Goal: Transaction & Acquisition: Purchase product/service

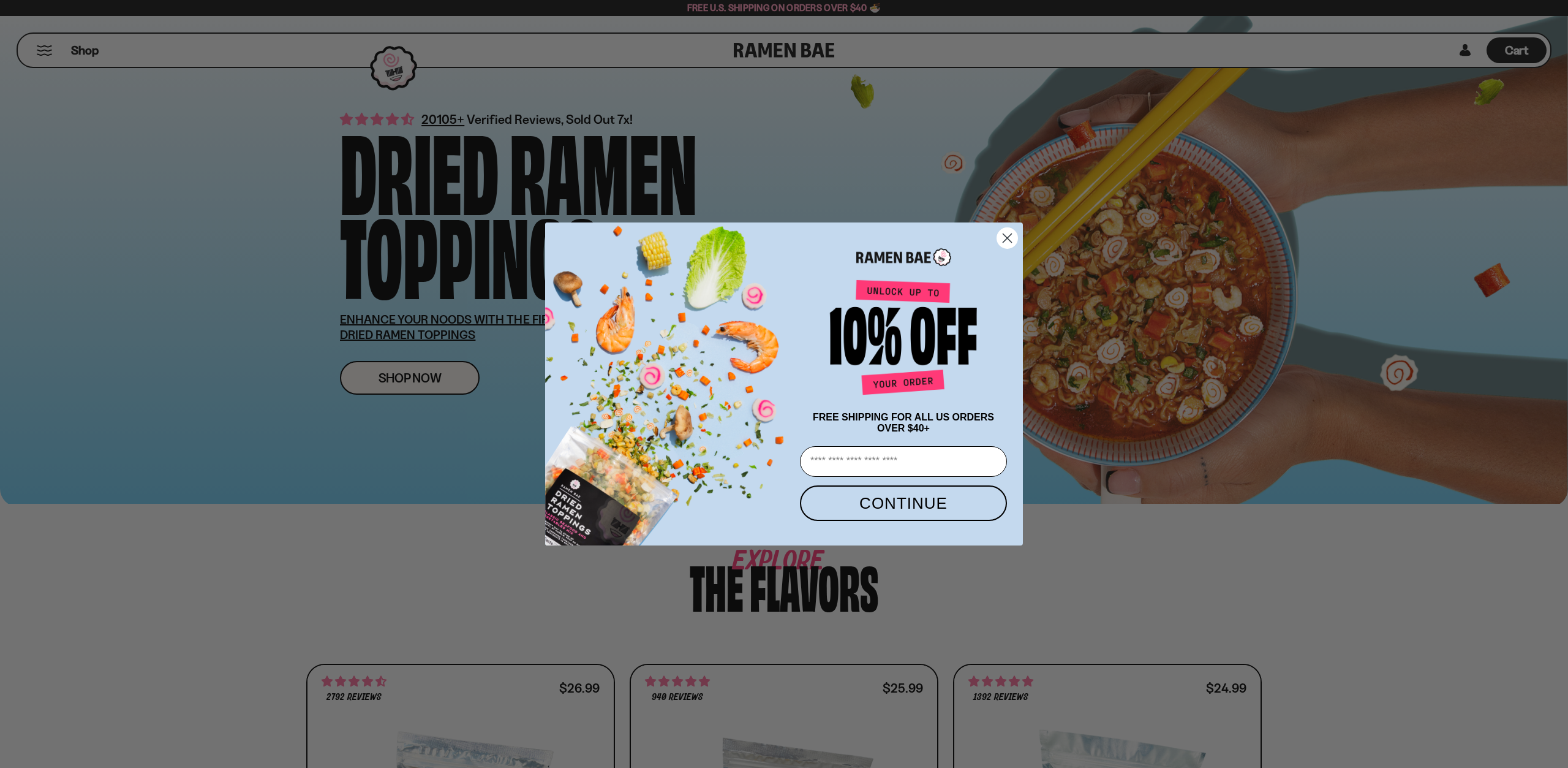
click at [882, 466] on input "Email" at bounding box center [903, 461] width 207 height 30
type input "**********"
click at [912, 510] on button "CONTINUE" at bounding box center [903, 503] width 207 height 36
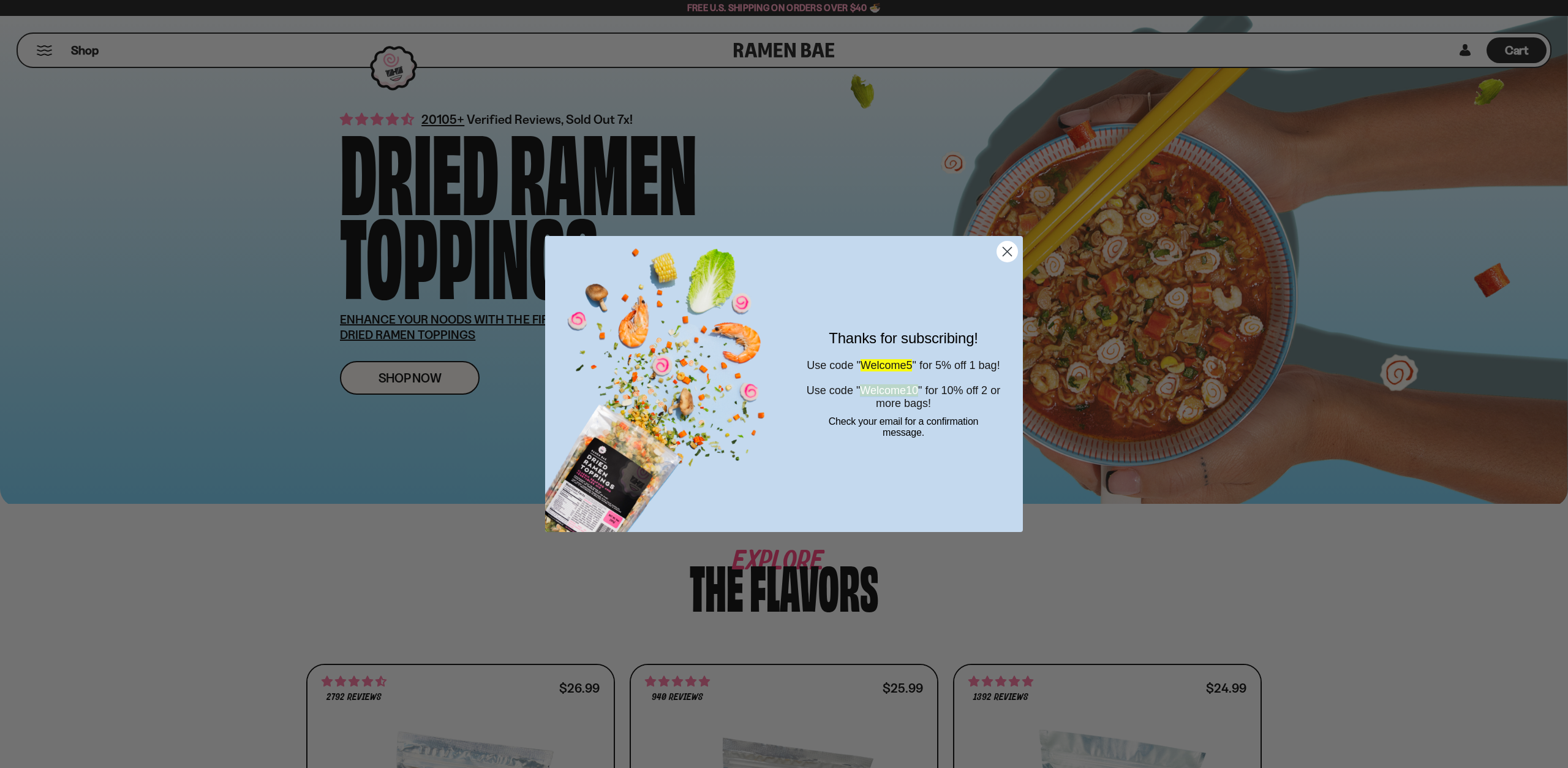
drag, startPoint x: 874, startPoint y: 398, endPoint x: 942, endPoint y: 399, distance: 68.0
click at [942, 399] on span "Use code " Welcome10 " for 10% off 2 or more bags!" at bounding box center [903, 397] width 194 height 26
copy span "Welcome10"
click at [1015, 248] on circle "Close dialog" at bounding box center [1007, 250] width 20 height 20
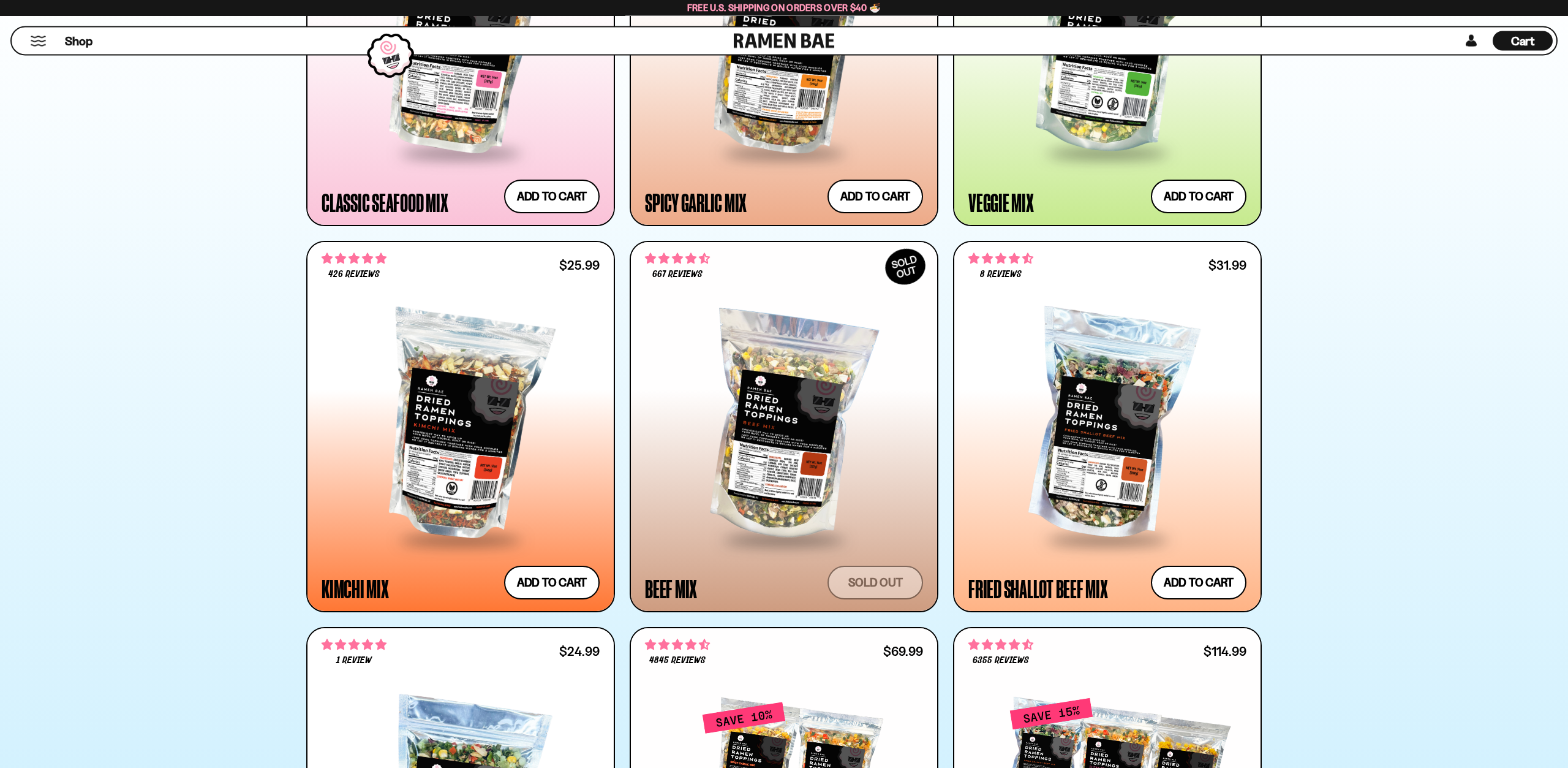
scroll to position [812, 0]
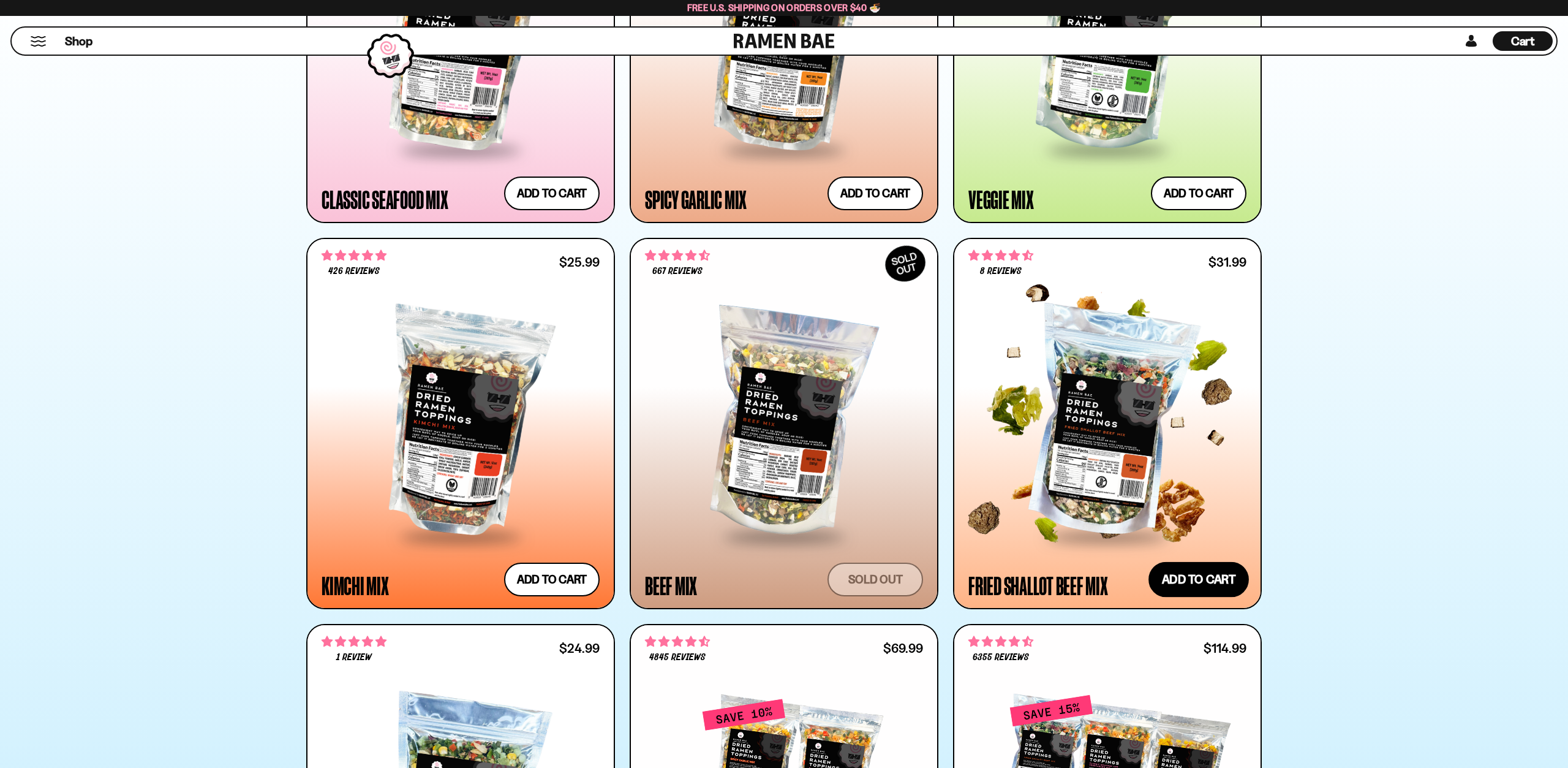
click at [1189, 573] on button "Add to cart Add — Regular price $31.99 Regular price Sale price $31.99 Unit pri…" at bounding box center [1199, 580] width 100 height 36
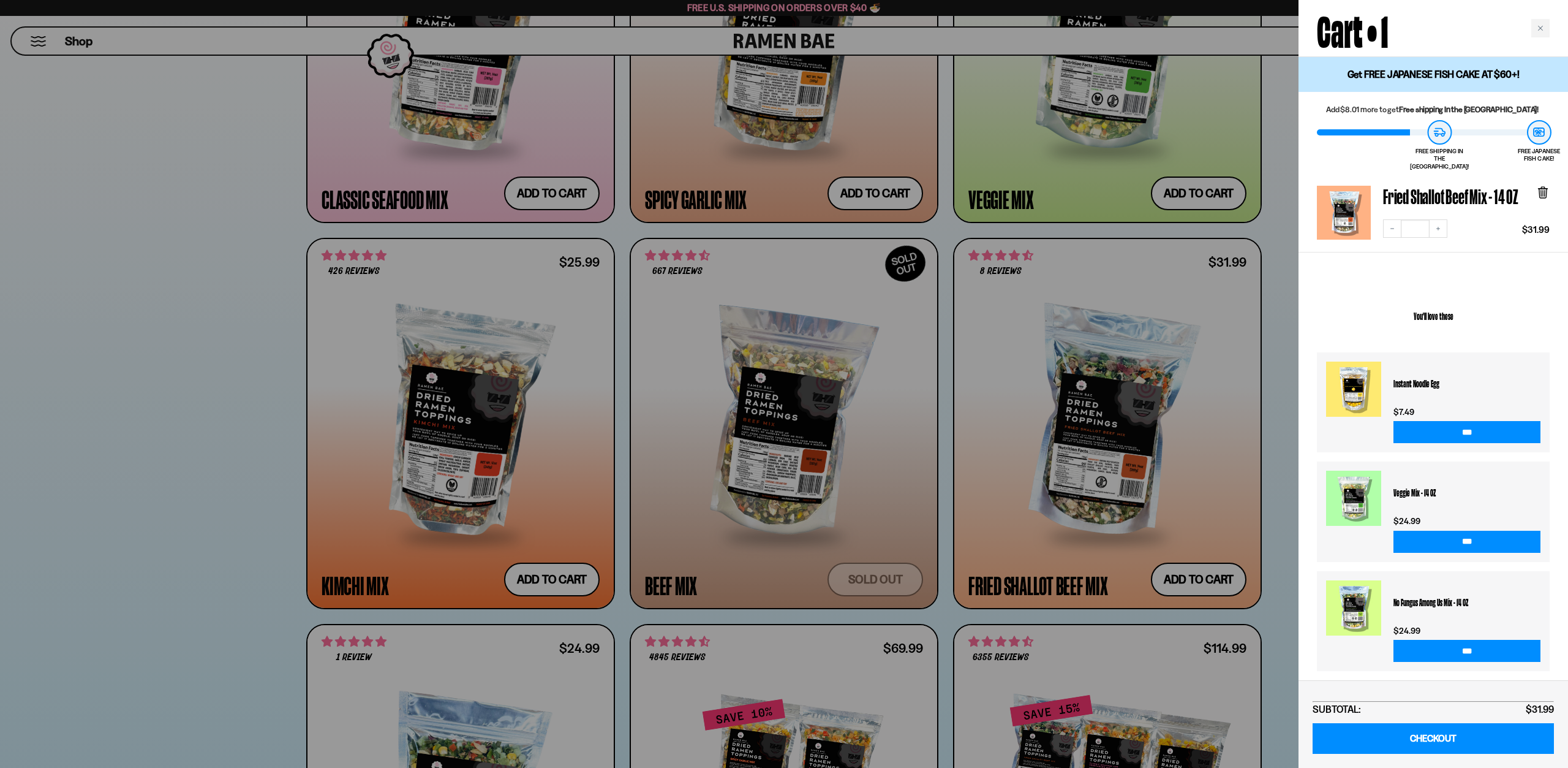
click at [1299, 397] on div "You'll love these Instant Noodle Egg $7.49 *** Veggie Mix - 14 OZ $24.99 *** No…" at bounding box center [1433, 479] width 269 height 401
click at [1544, 29] on div "Close cart" at bounding box center [1540, 27] width 18 height 18
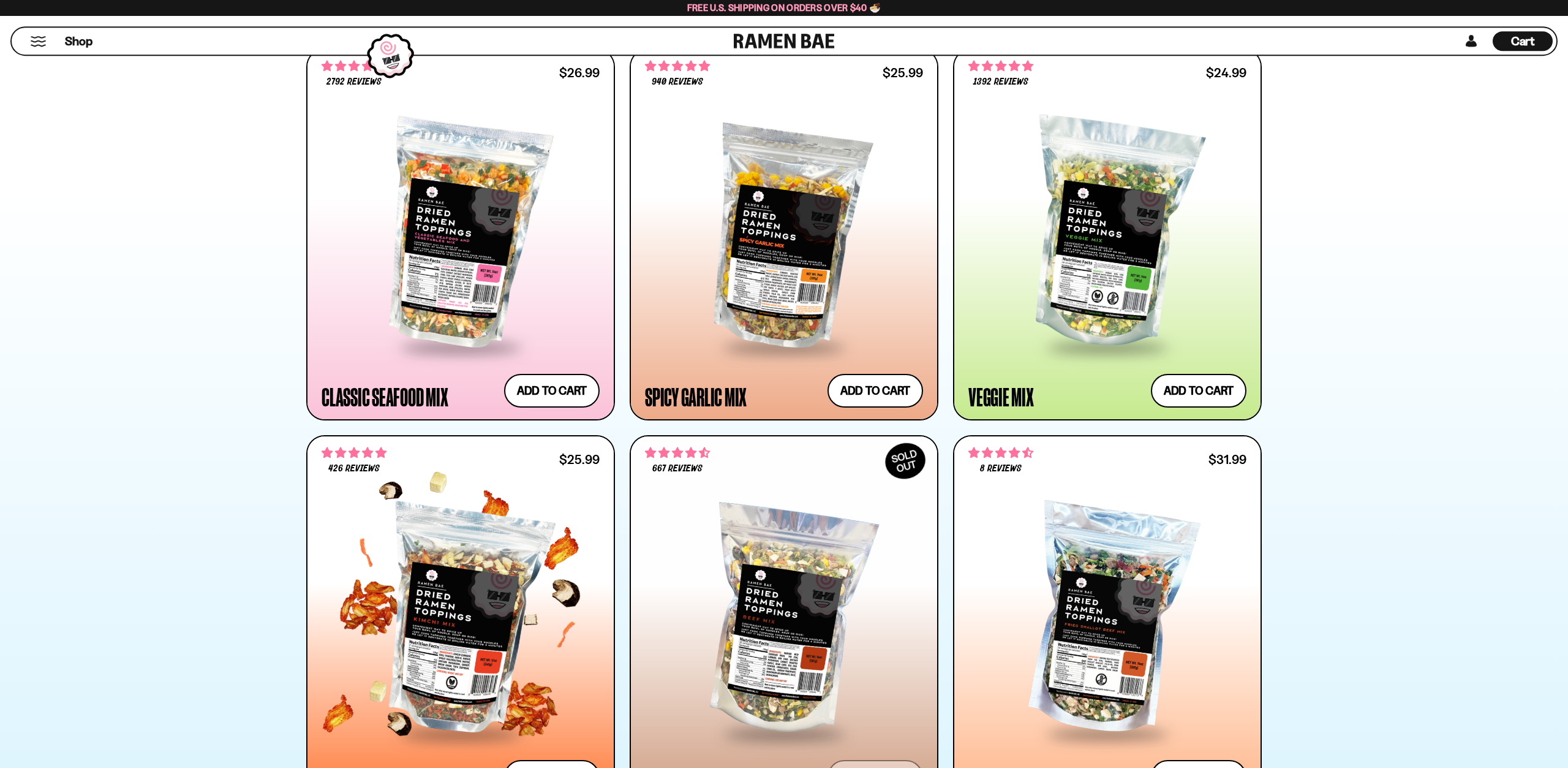
scroll to position [500, 0]
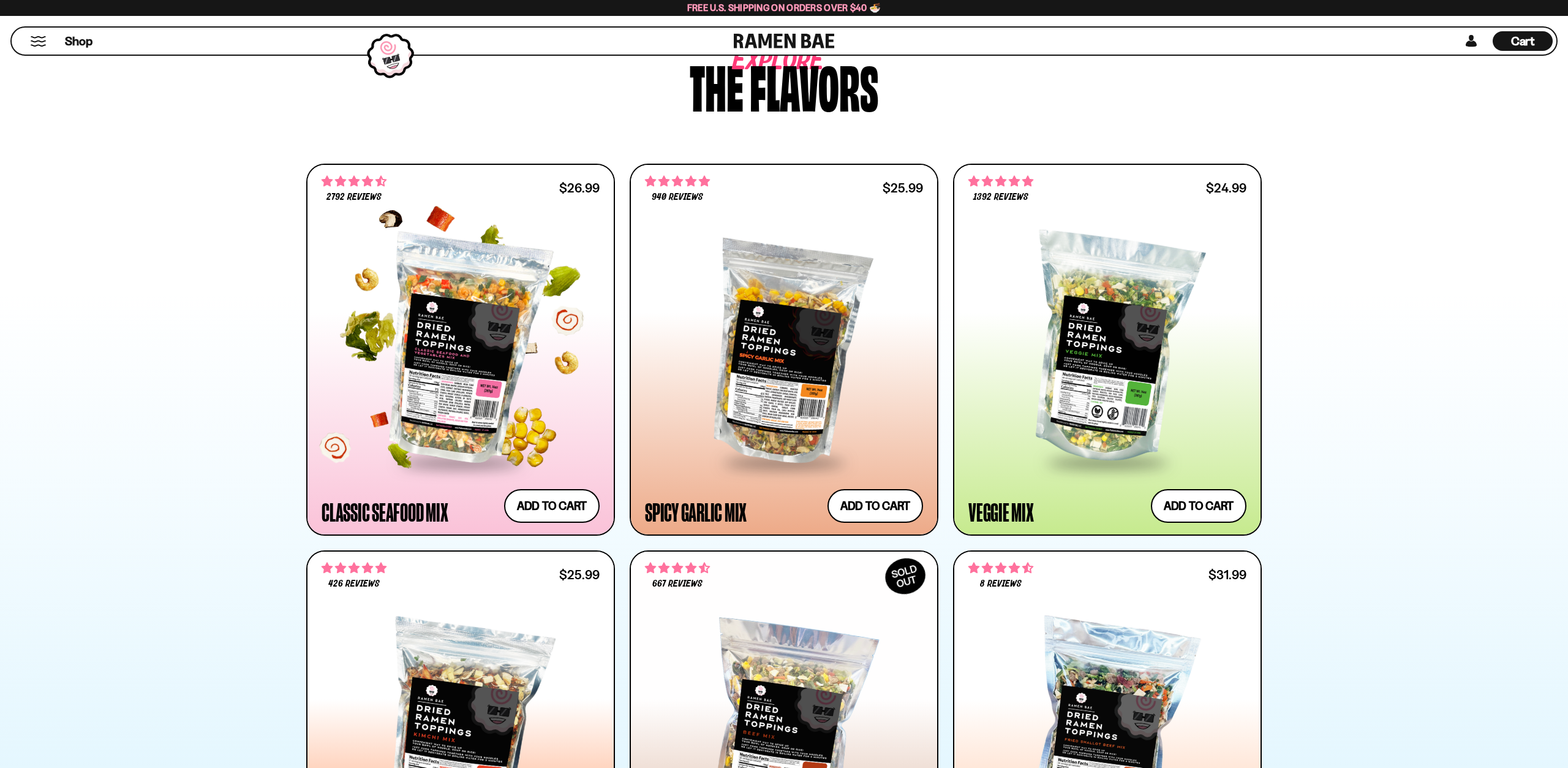
click at [476, 403] on div at bounding box center [460, 350] width 278 height 223
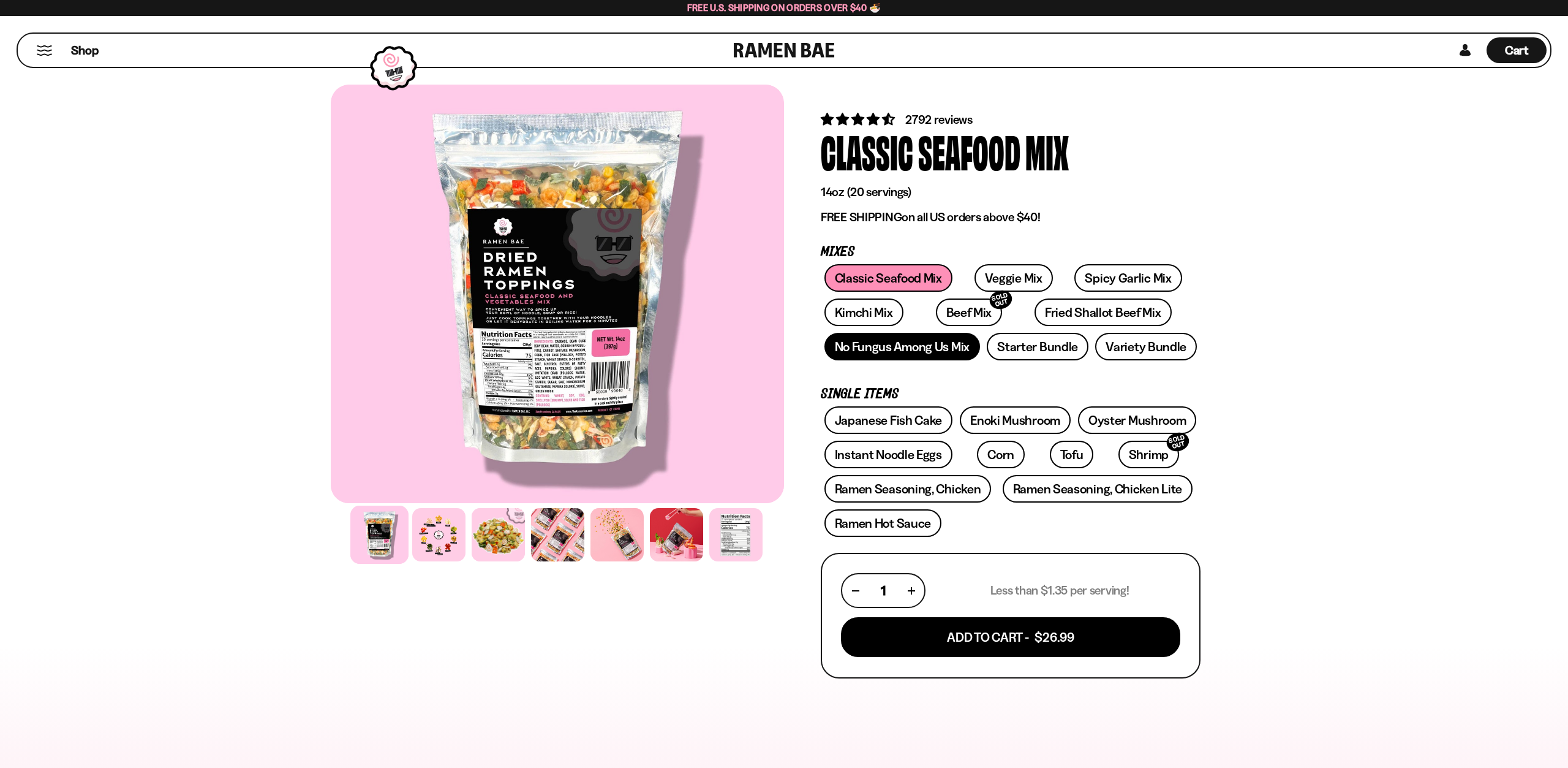
click at [921, 350] on link "No Fungus Among Us Mix" at bounding box center [902, 346] width 156 height 27
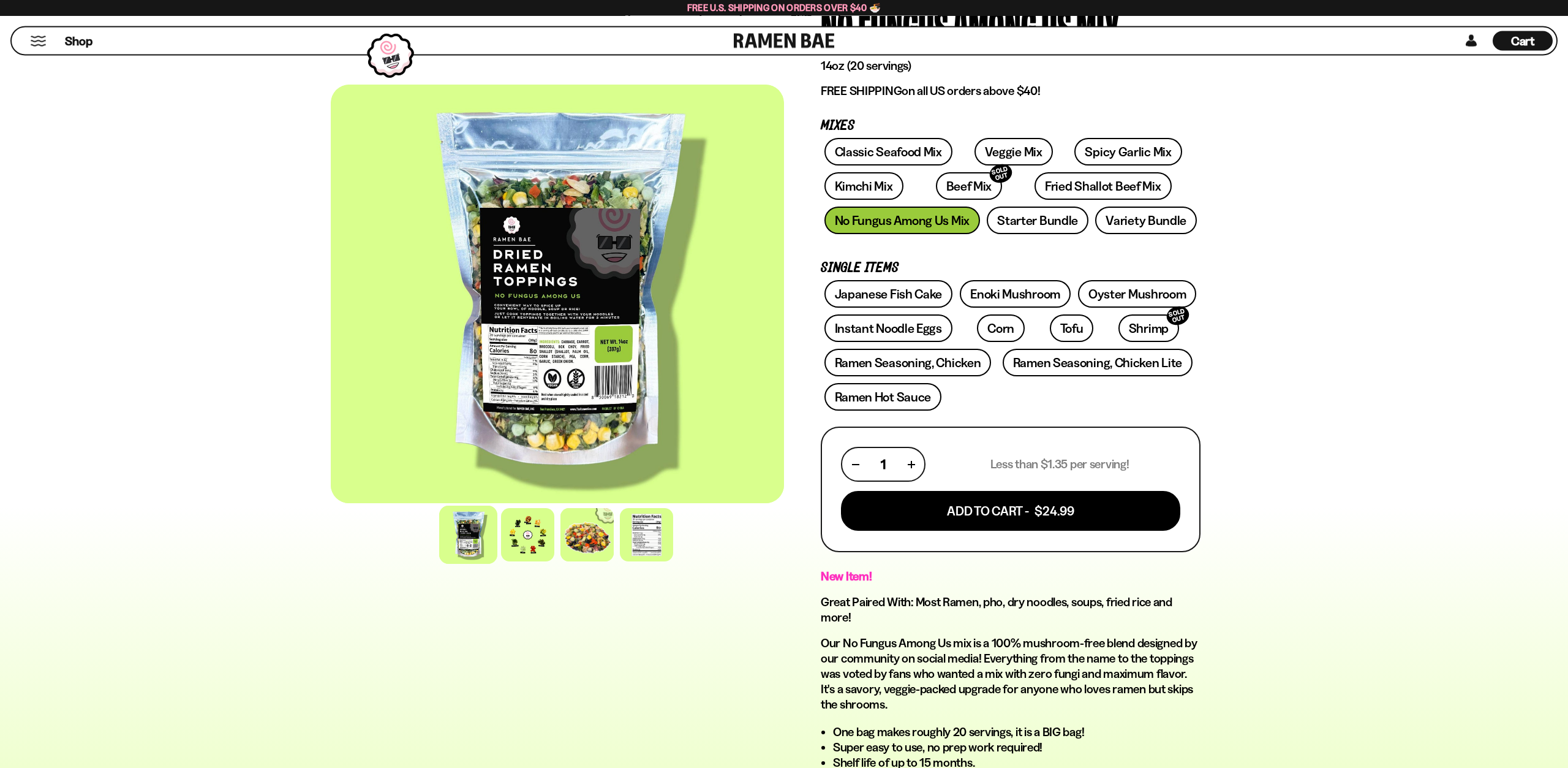
scroll to position [125, 0]
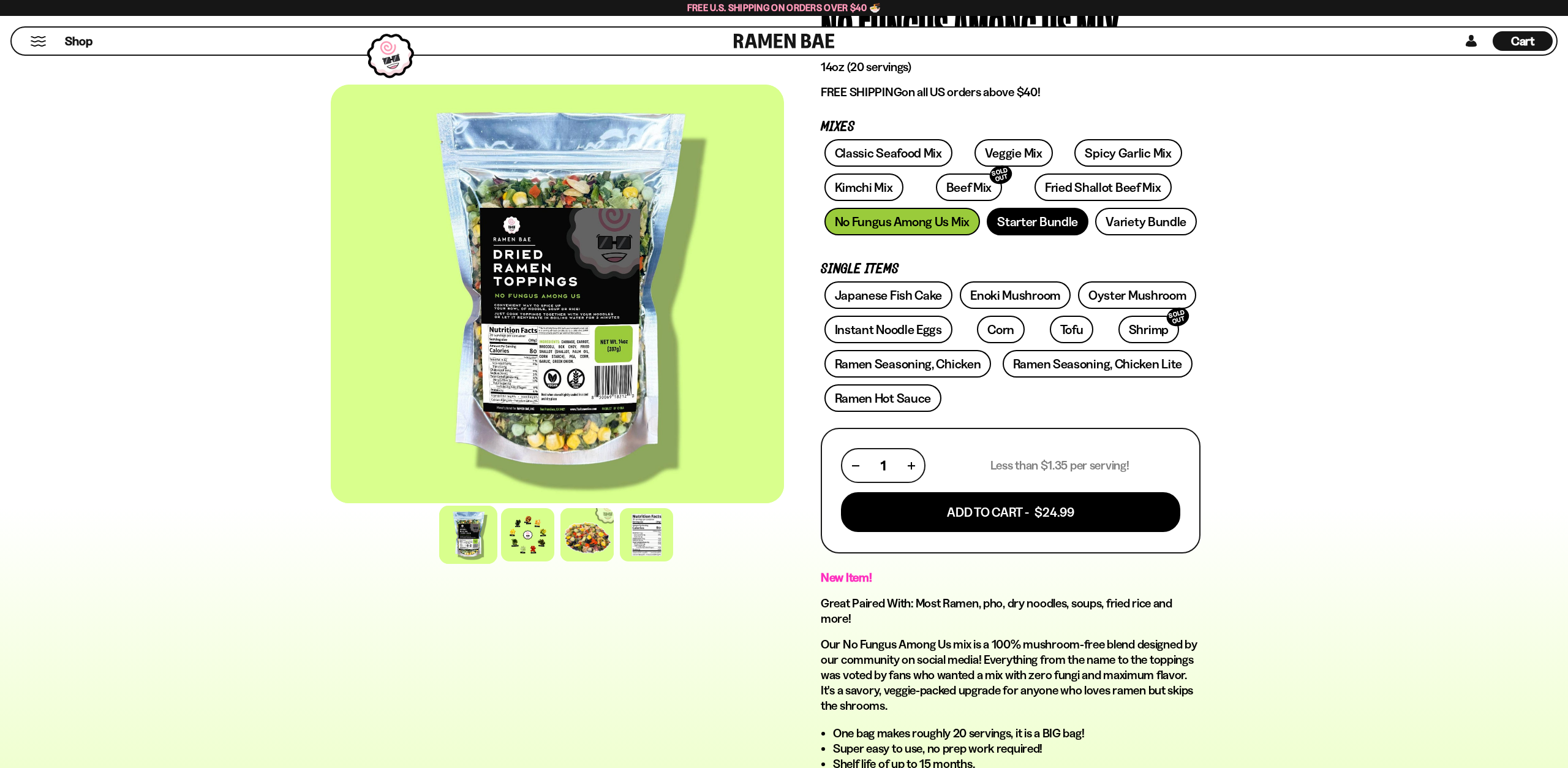
click at [1043, 226] on link "Starter Bundle" at bounding box center [1038, 221] width 102 height 27
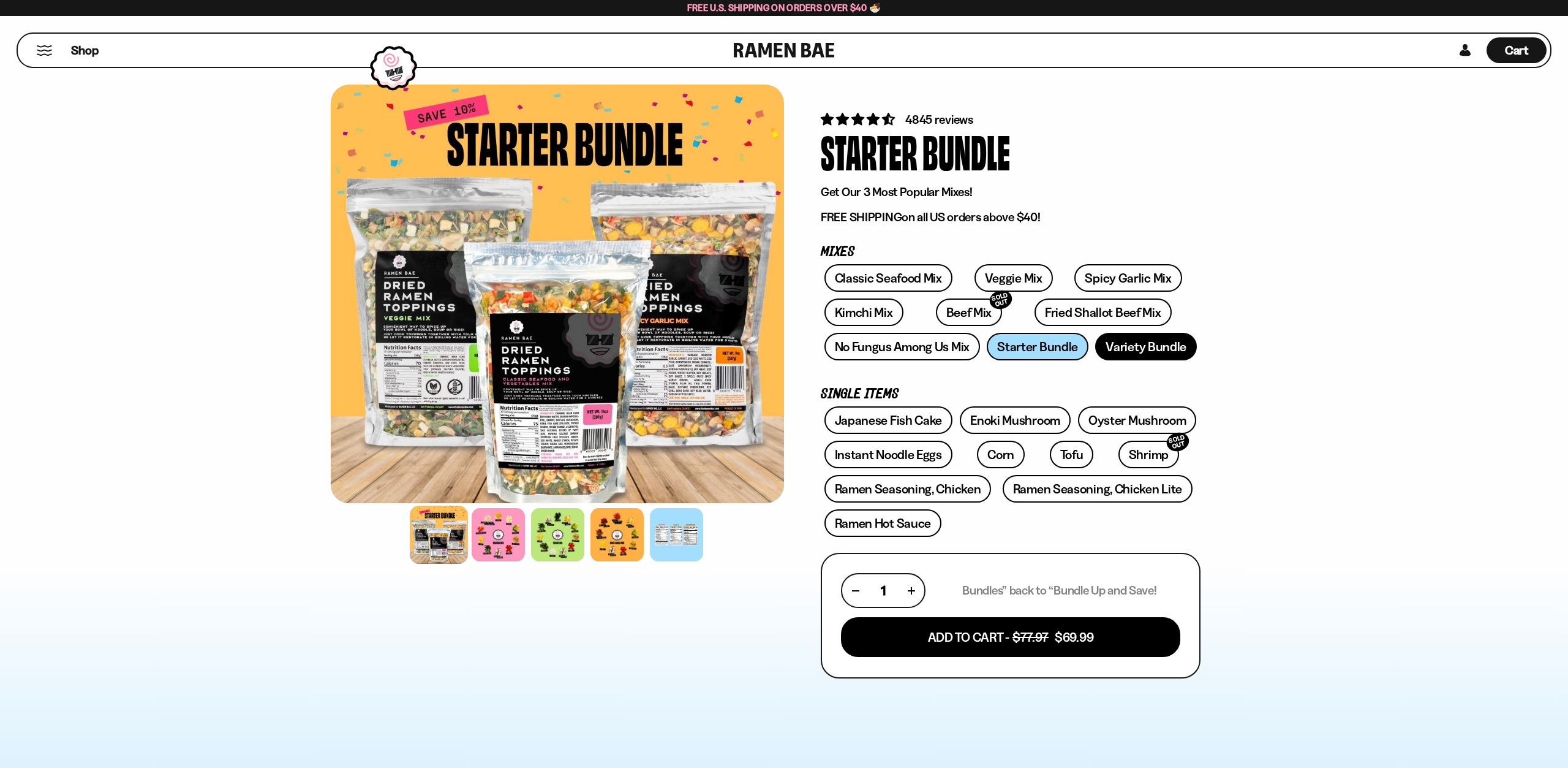
click at [1167, 350] on link "Variety Bundle" at bounding box center [1146, 346] width 102 height 27
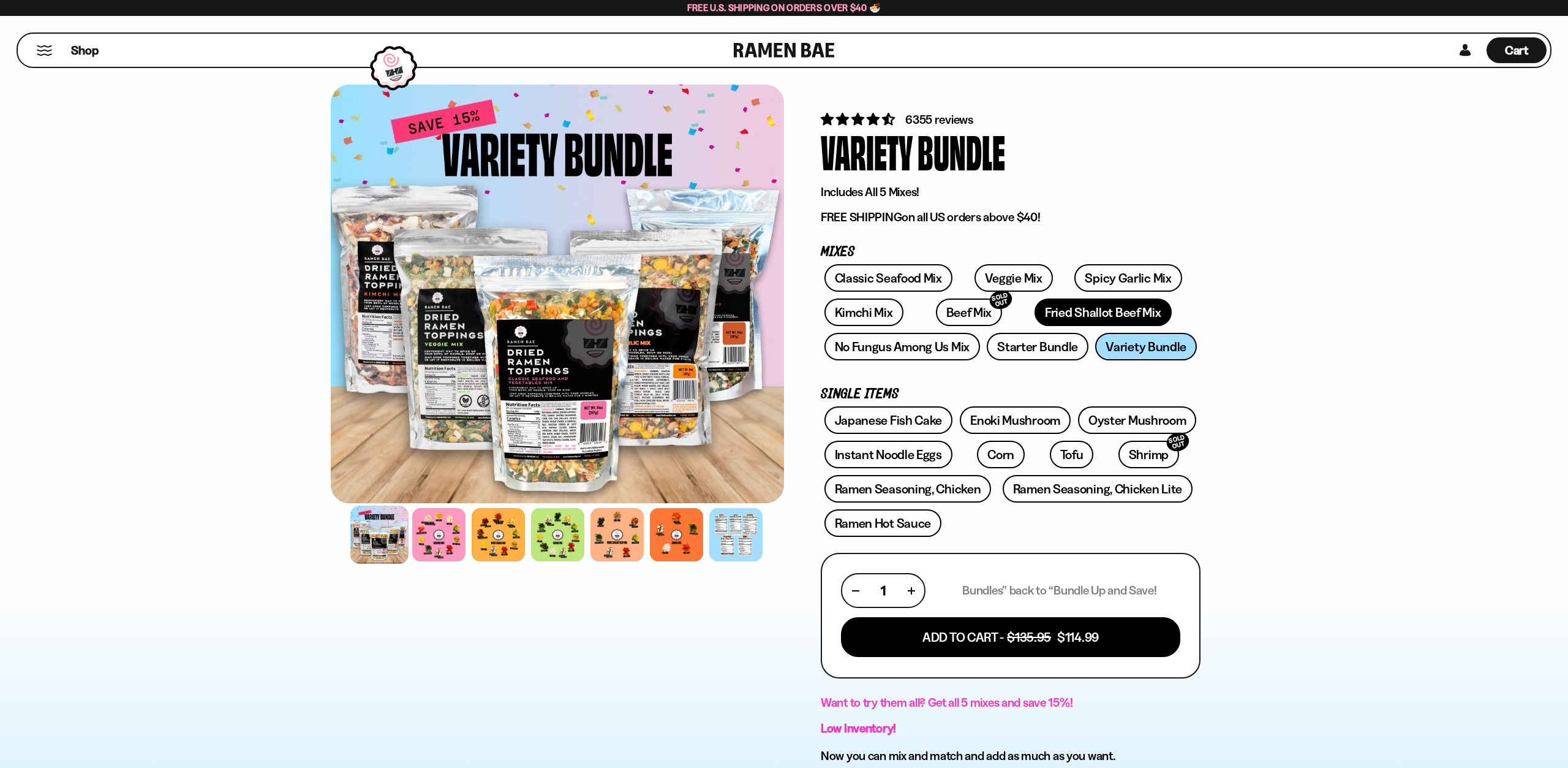
click at [1057, 316] on link "Fried Shallot Beef Mix" at bounding box center [1102, 312] width 137 height 27
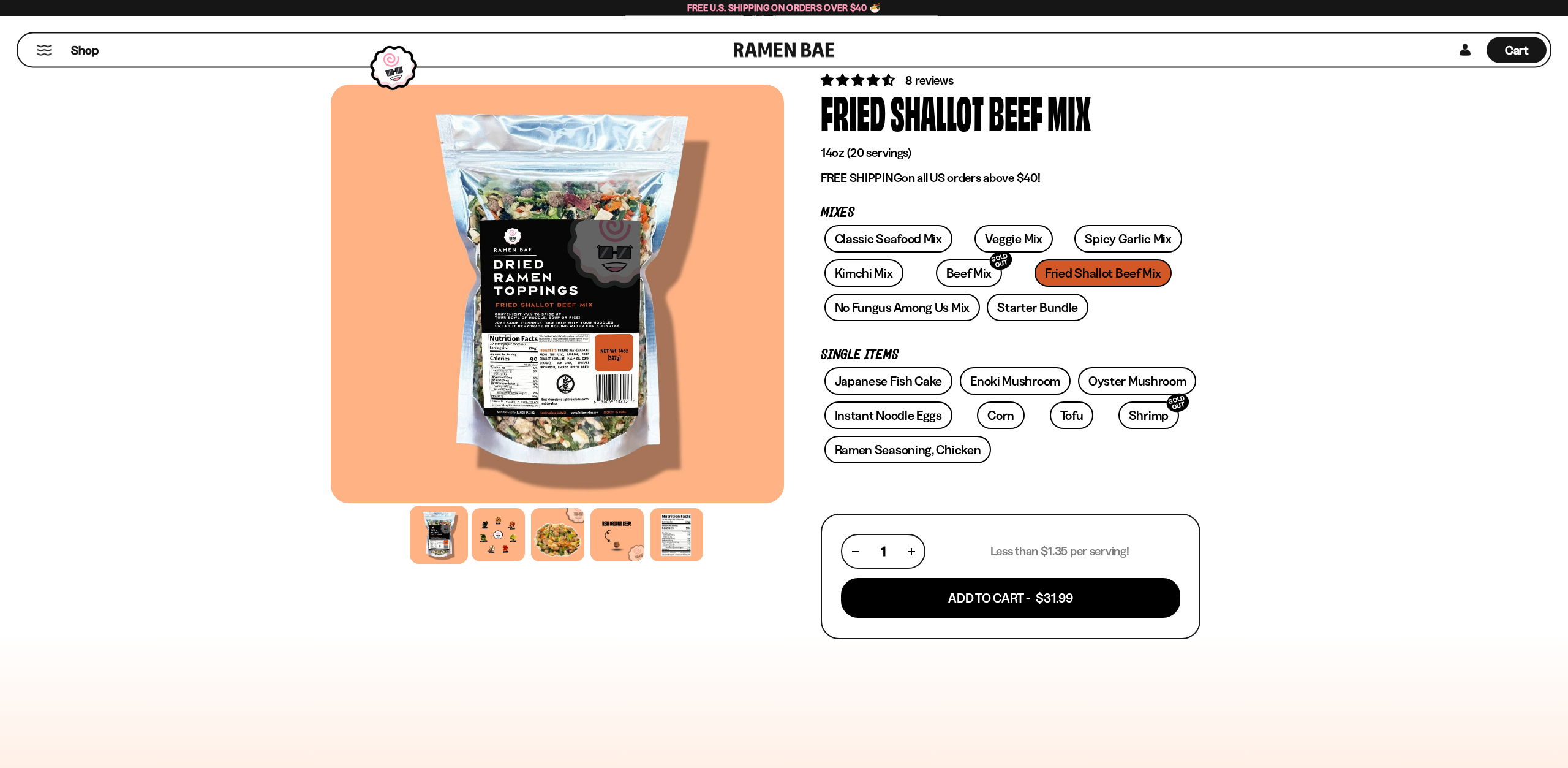
scroll to position [62, 0]
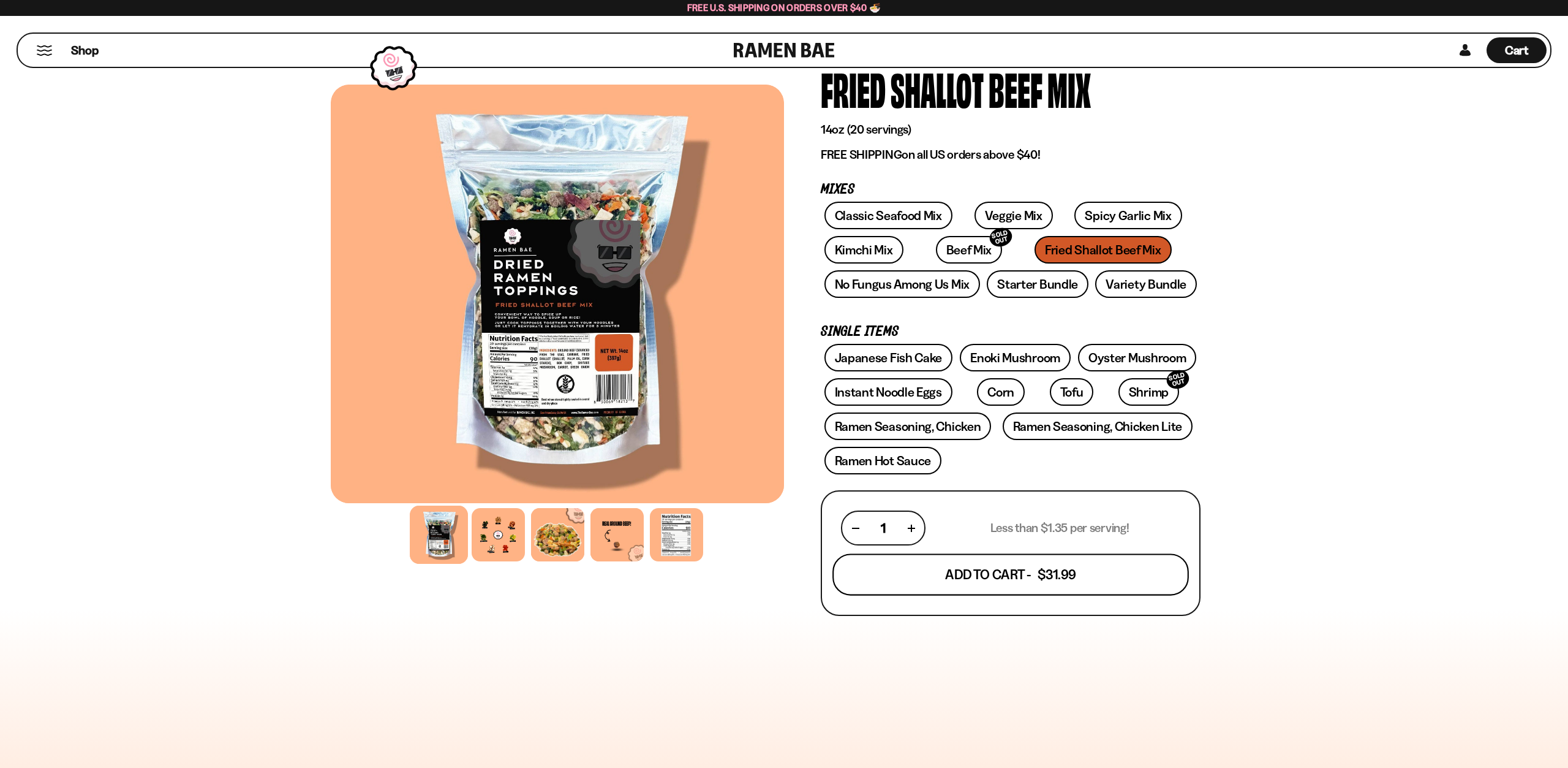
click at [1009, 572] on button "Add To Cart - $31.99" at bounding box center [1010, 574] width 356 height 42
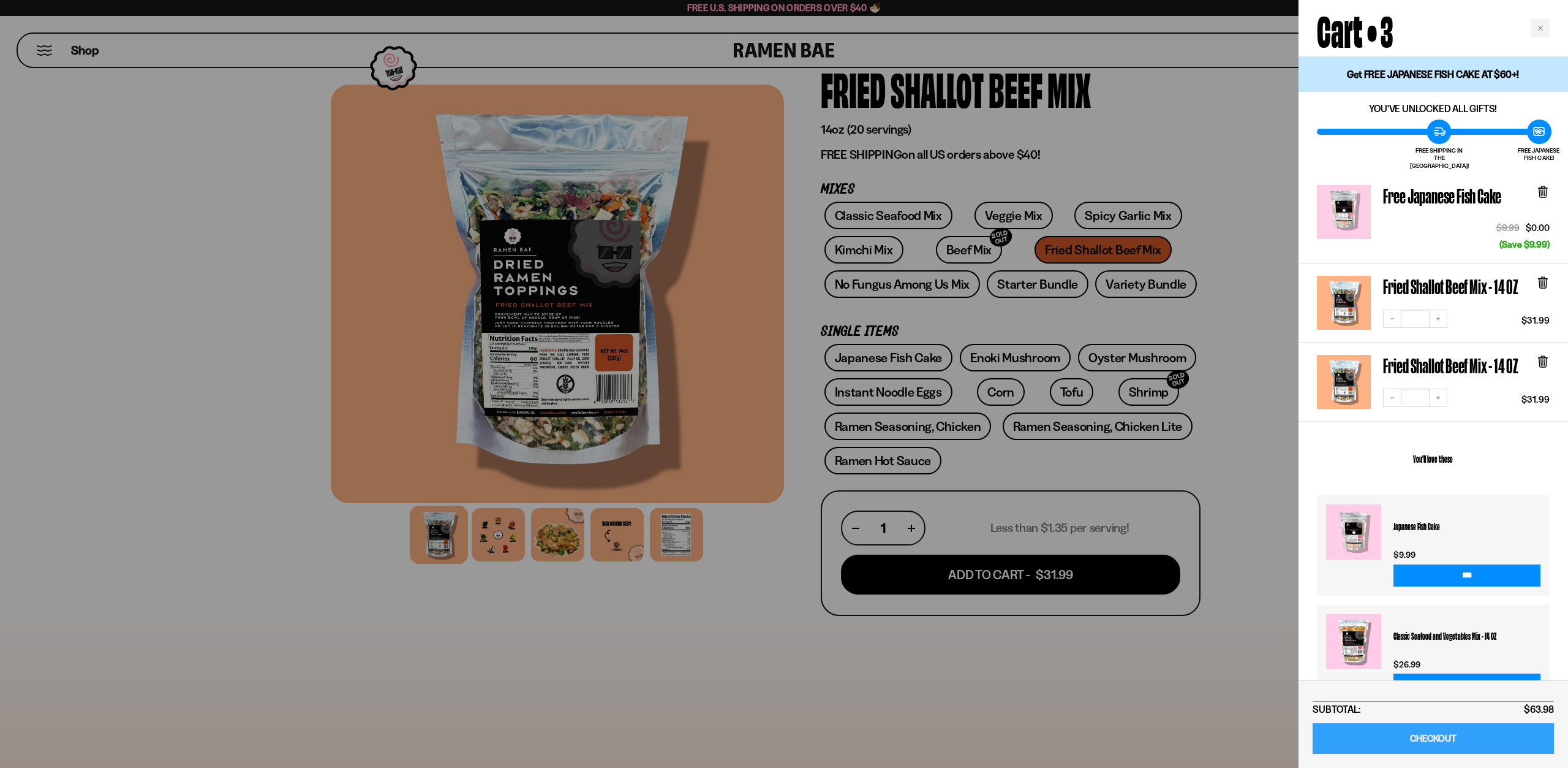
click at [1439, 742] on link "CHECKOUT" at bounding box center [1433, 738] width 241 height 31
